Goal: Task Accomplishment & Management: Complete application form

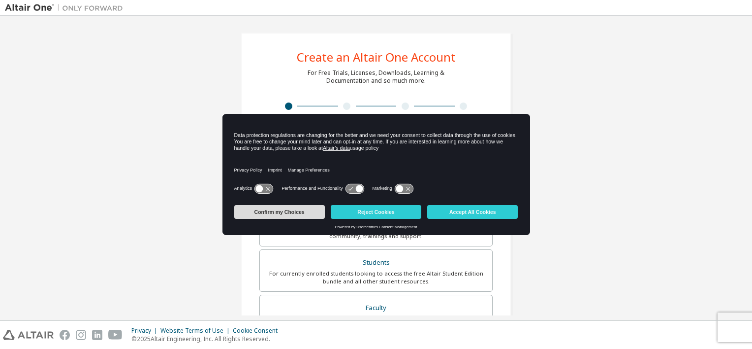
click at [308, 214] on button "Confirm my Choices" at bounding box center [279, 212] width 91 height 14
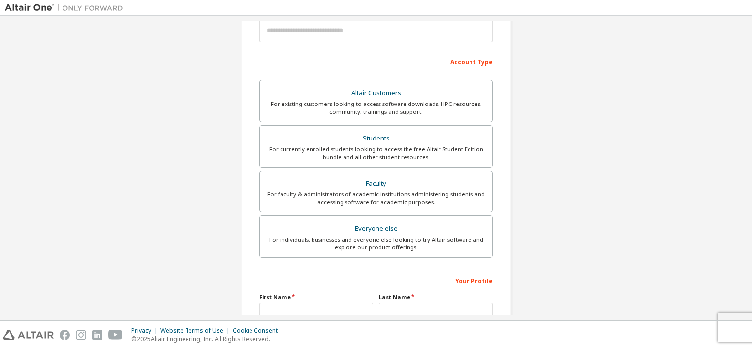
scroll to position [139, 0]
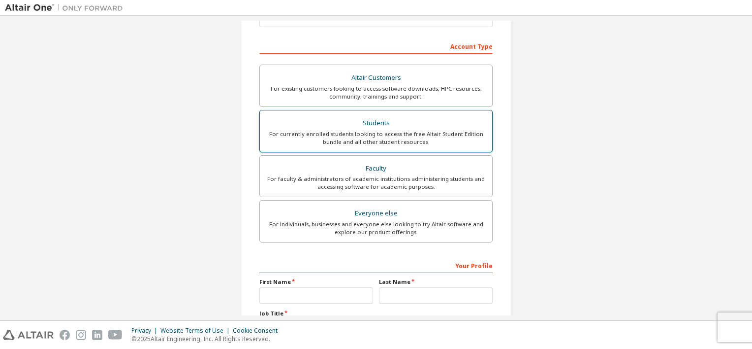
click at [335, 130] on div "For currently enrolled students looking to access the free Altair Student Editi…" at bounding box center [376, 138] width 221 height 16
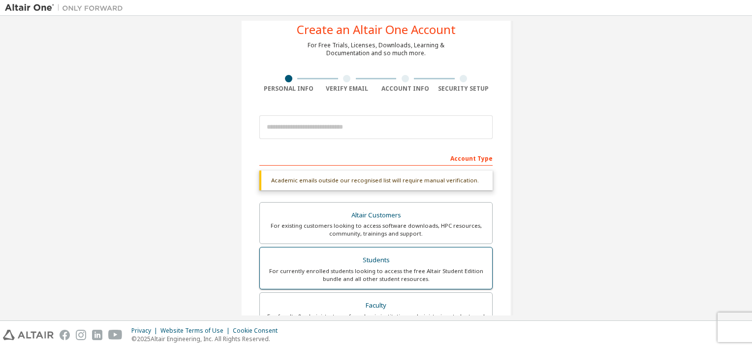
scroll to position [25, 0]
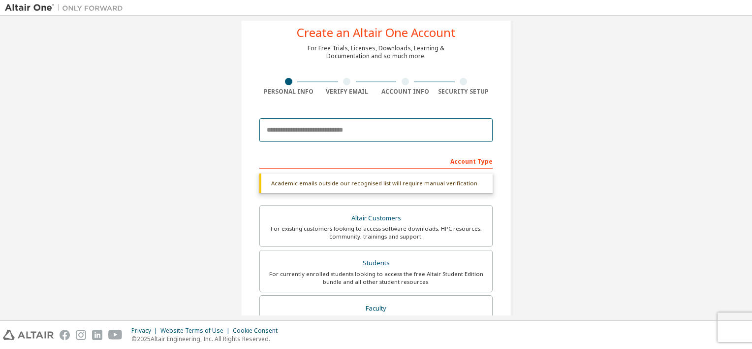
click at [335, 130] on input "email" at bounding box center [375, 130] width 233 height 24
type input "**********"
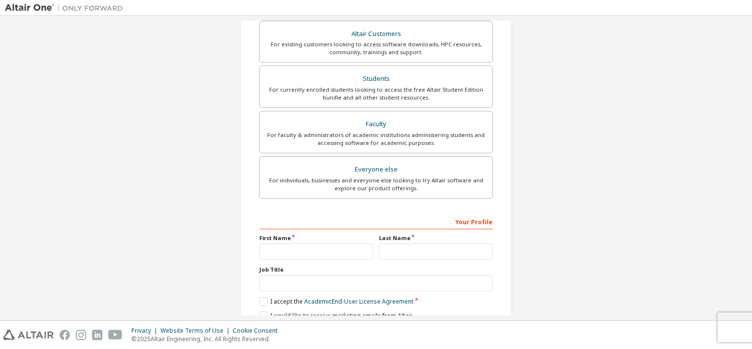
scroll to position [189, 0]
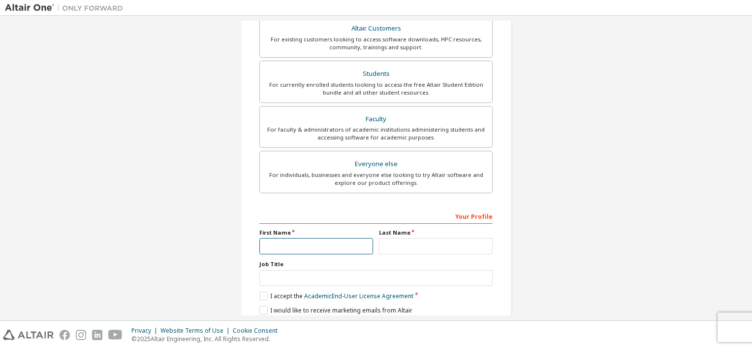
click at [321, 247] on input "text" at bounding box center [316, 246] width 114 height 16
type input "*****"
click at [409, 238] on input "text" at bounding box center [436, 246] width 114 height 16
type input "*"
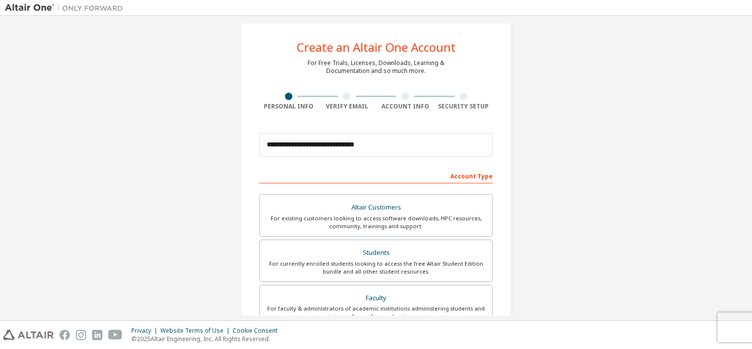
scroll to position [0, 0]
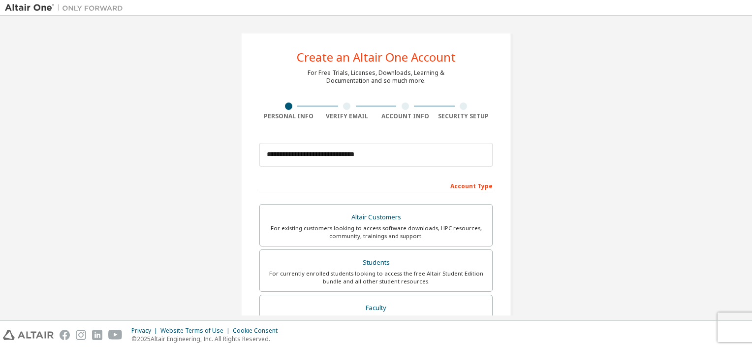
type input "**********"
click at [392, 160] on input "**********" at bounding box center [375, 155] width 233 height 24
click at [484, 191] on div "Account Type" at bounding box center [375, 185] width 233 height 16
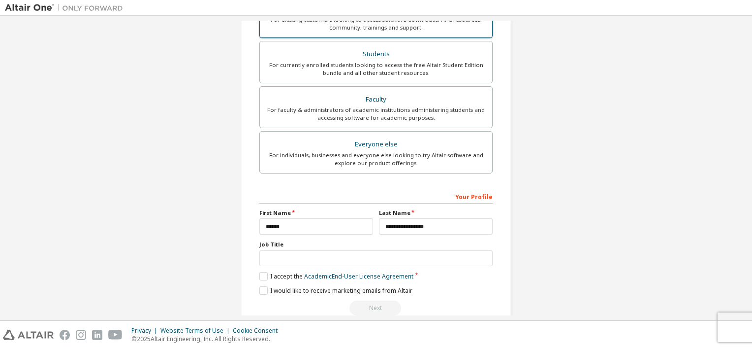
scroll to position [224, 0]
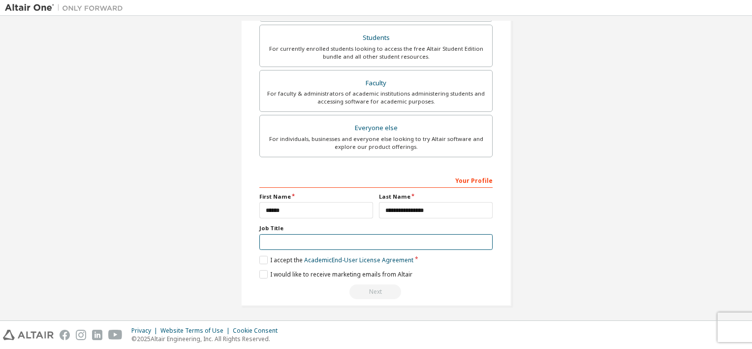
click at [330, 236] on input "text" at bounding box center [375, 242] width 233 height 16
type input "*******"
click at [262, 259] on label "I accept the Academic End-User License Agreement" at bounding box center [336, 260] width 154 height 8
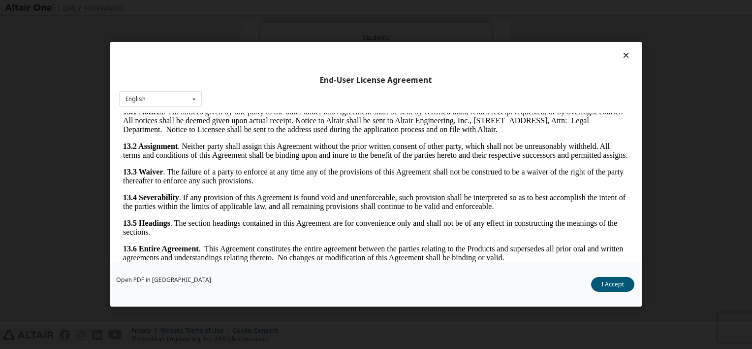
scroll to position [19, 0]
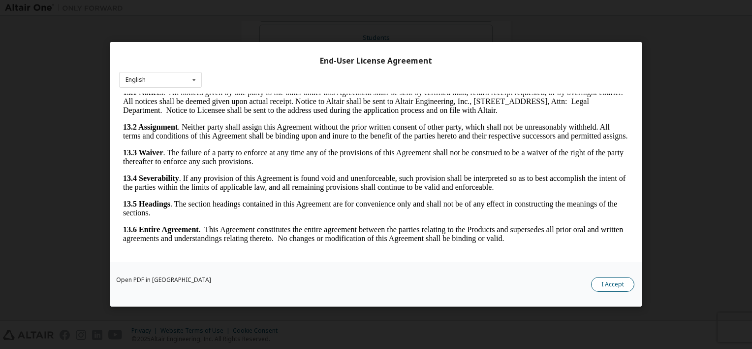
click at [627, 286] on button "I Accept" at bounding box center [612, 284] width 43 height 15
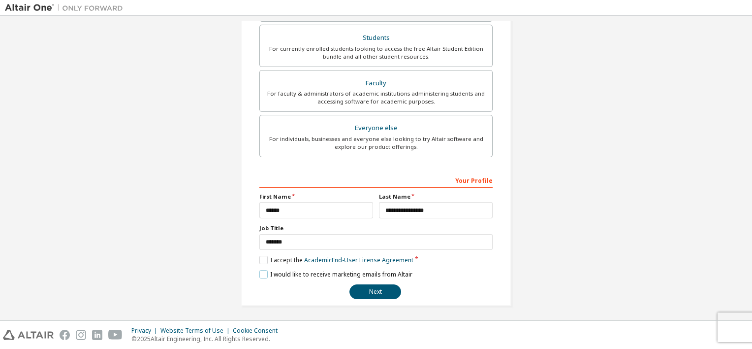
click at [259, 273] on label "I would like to receive marketing emails from Altair" at bounding box center [335, 274] width 153 height 8
click at [364, 288] on button "Next" at bounding box center [376, 291] width 52 height 15
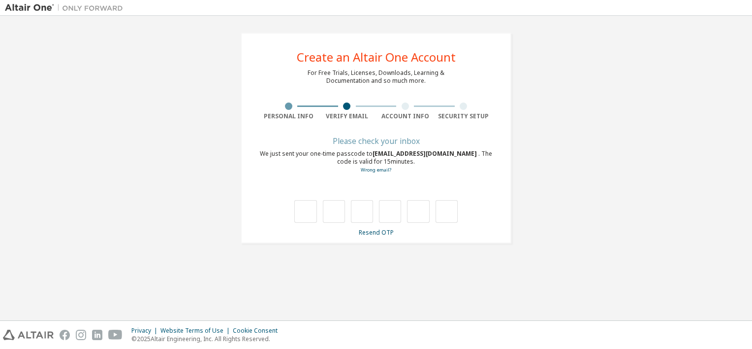
scroll to position [0, 0]
type input "*"
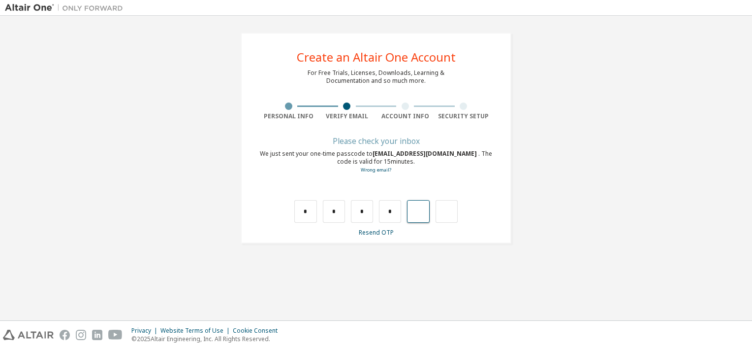
type input "*"
